Goal: Task Accomplishment & Management: Use online tool/utility

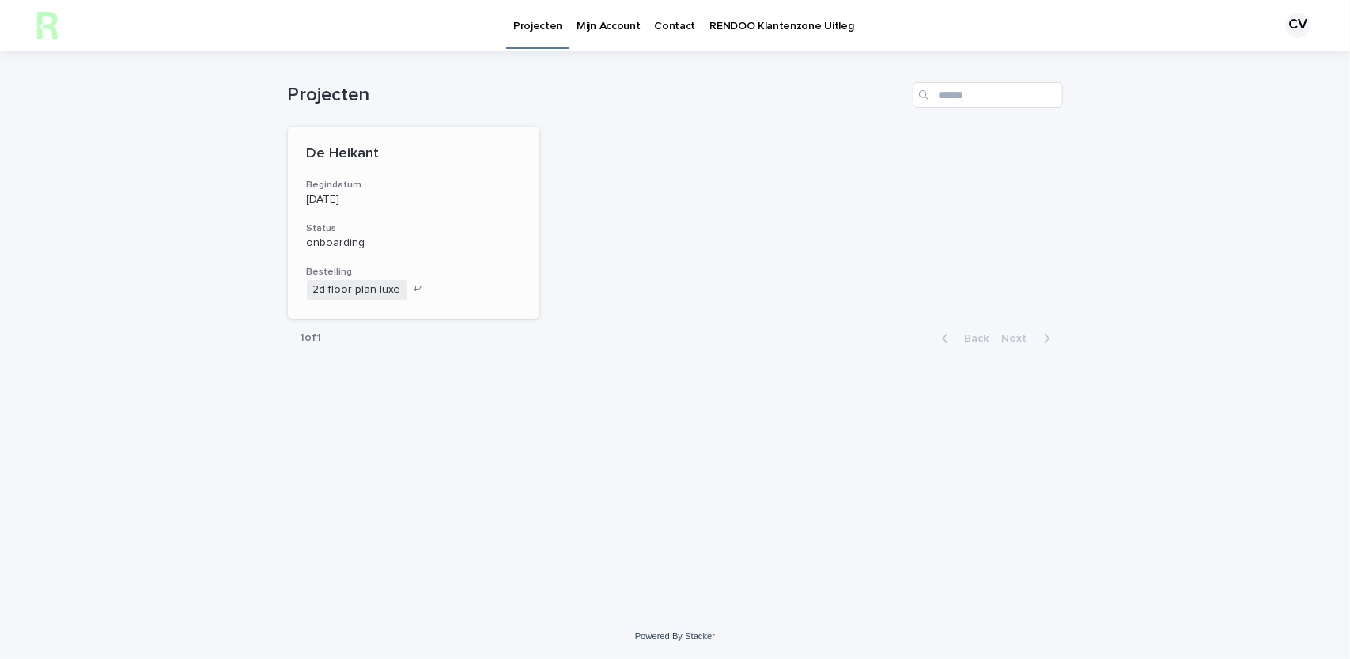
click at [489, 237] on p "onboarding" at bounding box center [414, 243] width 214 height 13
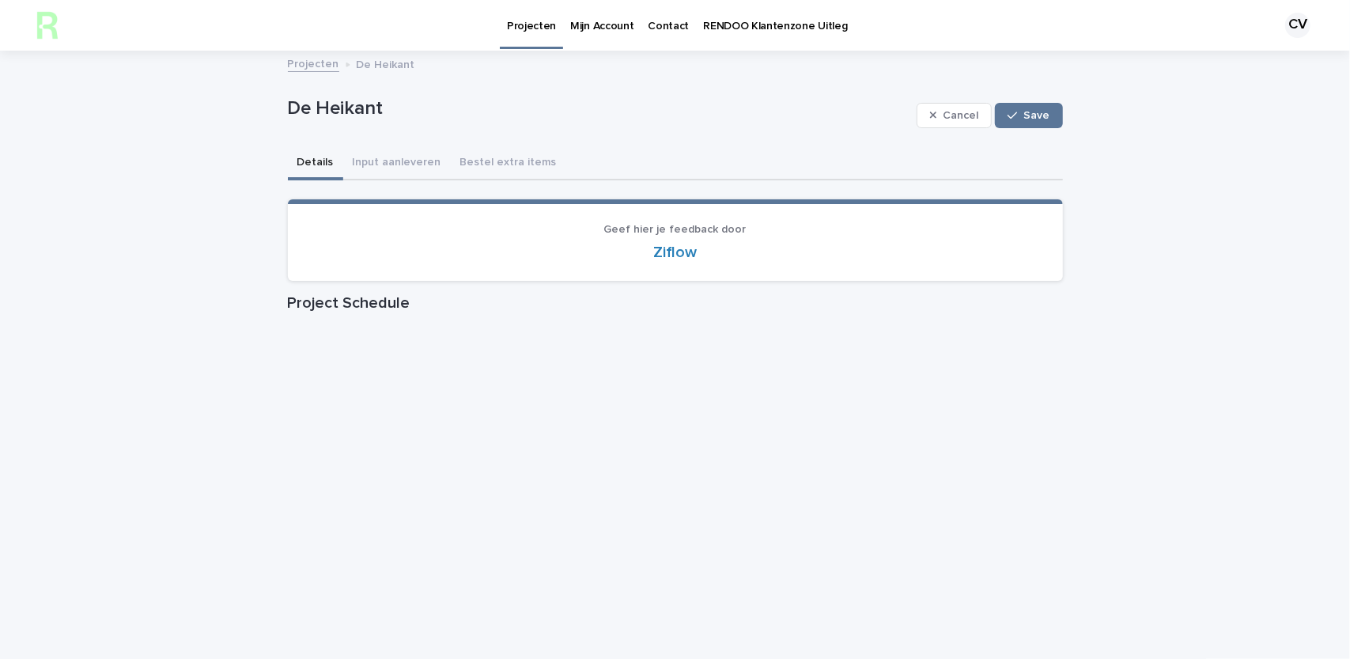
click at [362, 160] on button "Input aanleveren" at bounding box center [397, 163] width 108 height 33
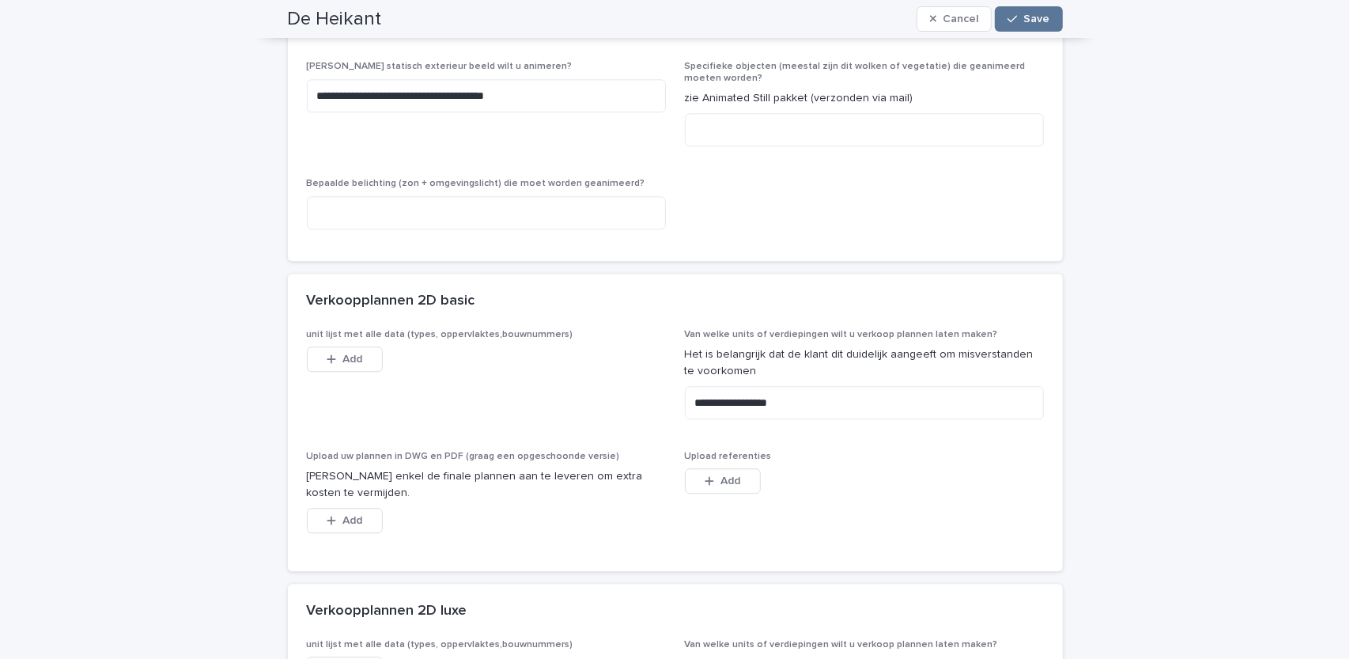
scroll to position [2610, 0]
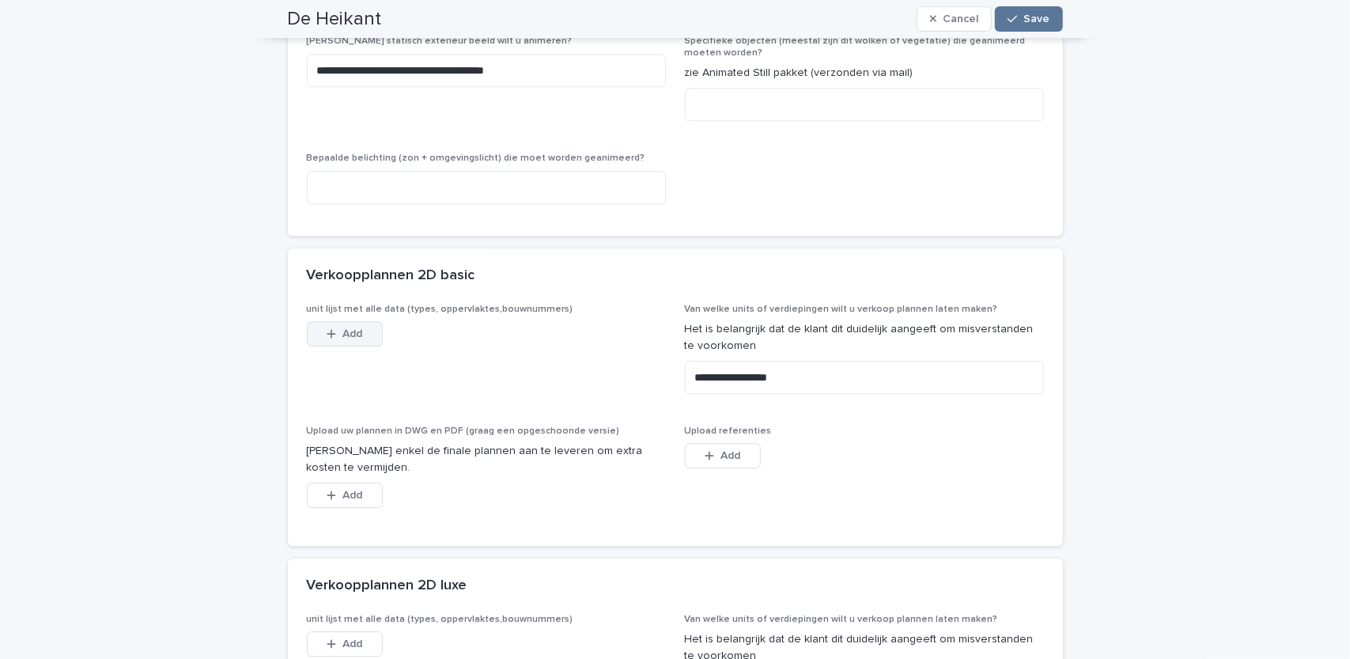
click at [343, 334] on span "Add" at bounding box center [353, 333] width 20 height 11
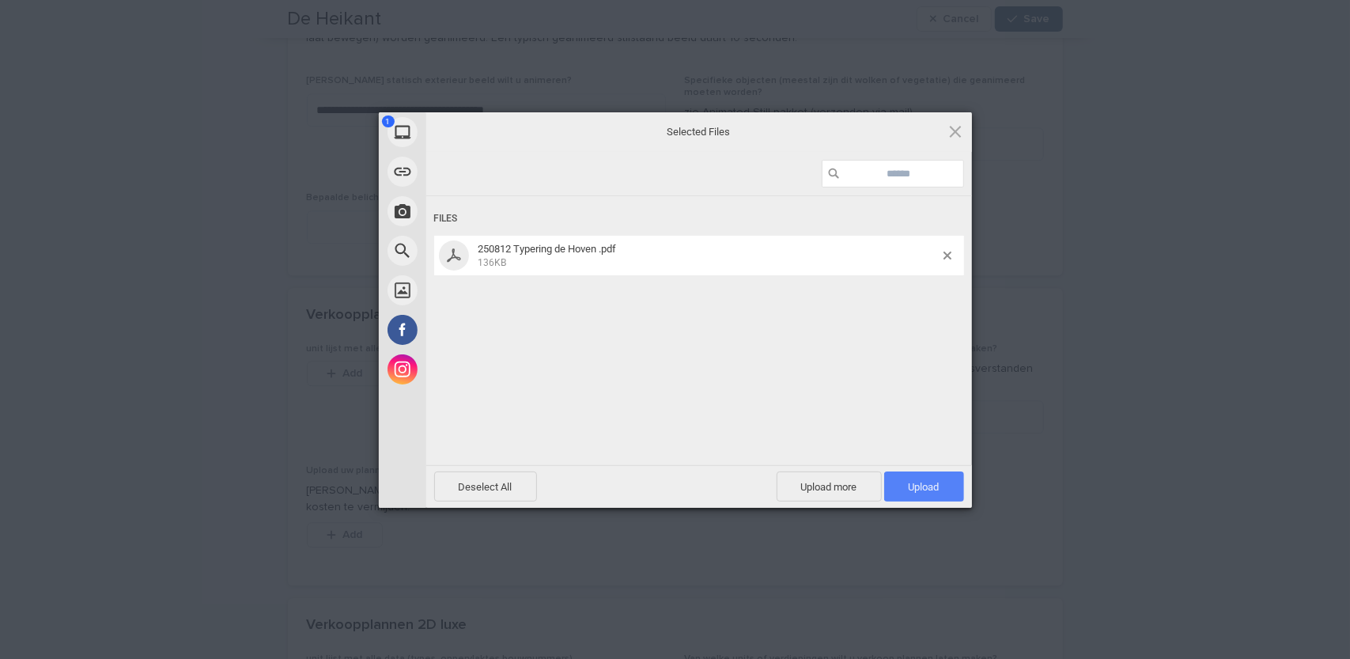
click at [931, 483] on span "Upload 1" at bounding box center [924, 487] width 31 height 12
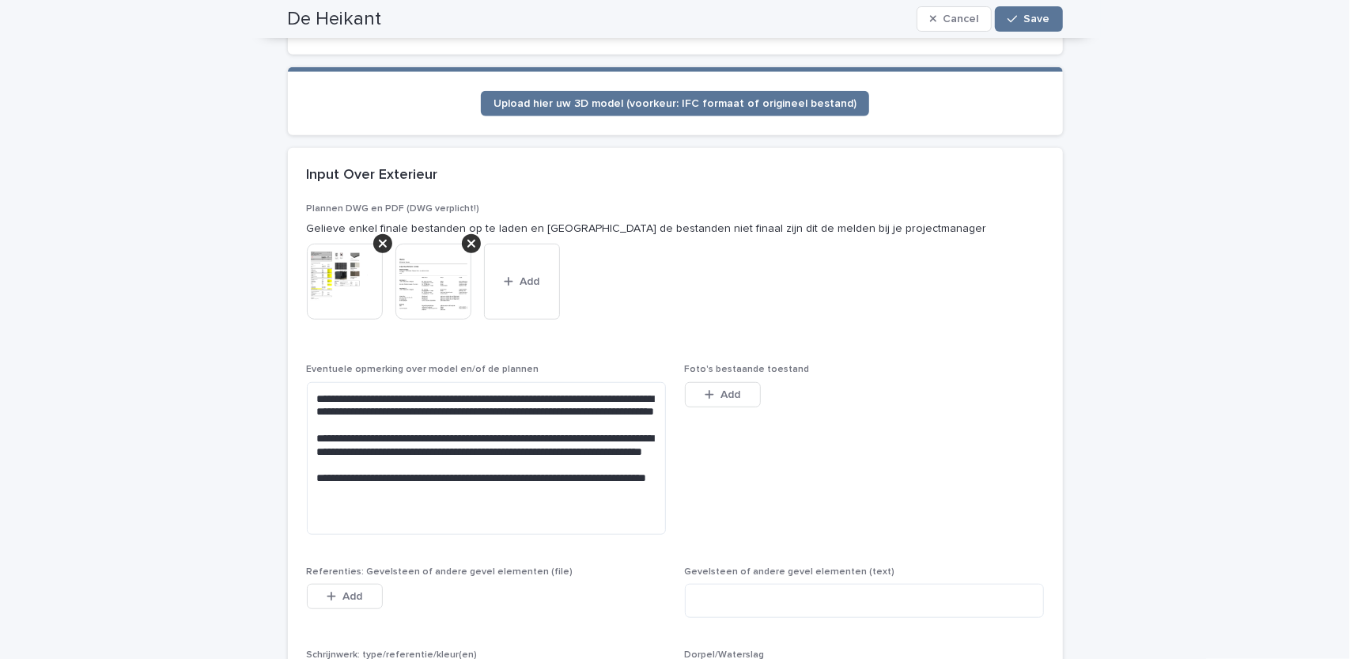
scroll to position [0, 0]
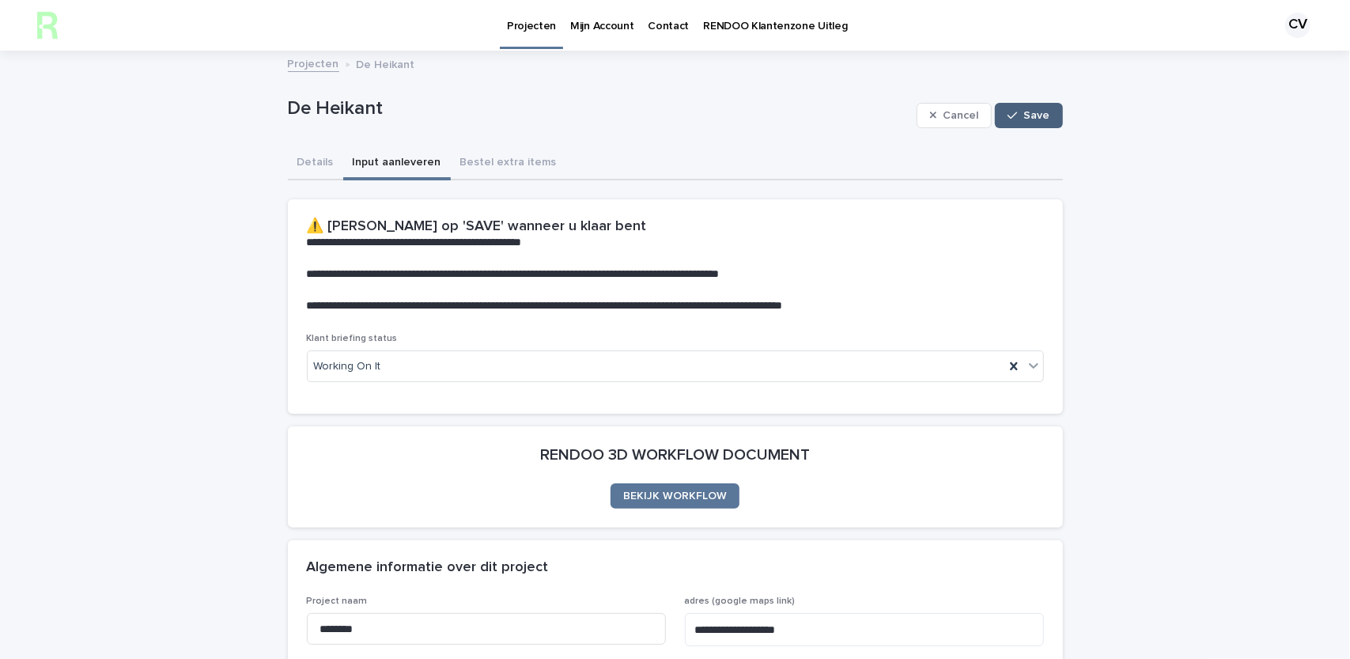
click at [1031, 124] on button "Save" at bounding box center [1028, 115] width 67 height 25
